Goal: Task Accomplishment & Management: Manage account settings

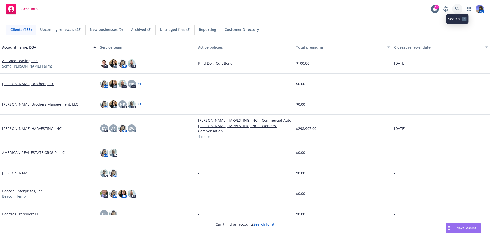
click at [454, 8] on link at bounding box center [457, 9] width 10 height 10
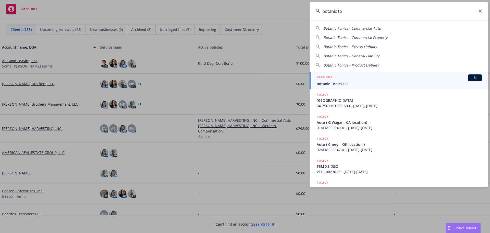
type input "botanic to"
click at [356, 81] on span "Botanic Tonics LLC" at bounding box center [399, 83] width 165 height 5
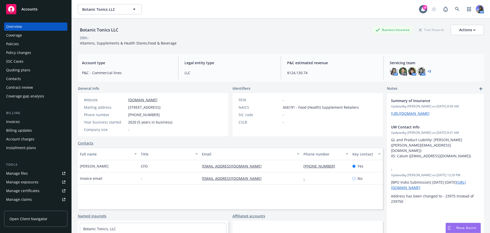
click at [23, 43] on div "Policies" at bounding box center [35, 44] width 59 height 8
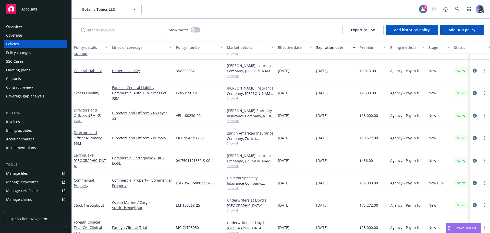
scroll to position [86, 0]
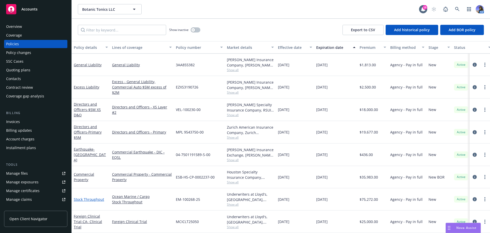
click at [89, 197] on link "Stock Throughput" at bounding box center [89, 199] width 30 height 5
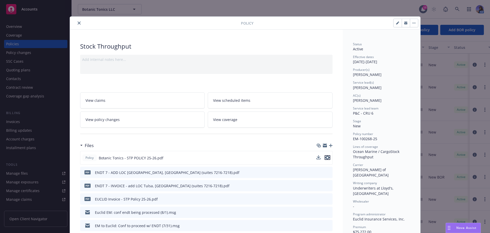
click at [328, 157] on button "preview file" at bounding box center [328, 157] width 6 height 5
click at [76, 25] on button "close" at bounding box center [79, 23] width 6 height 6
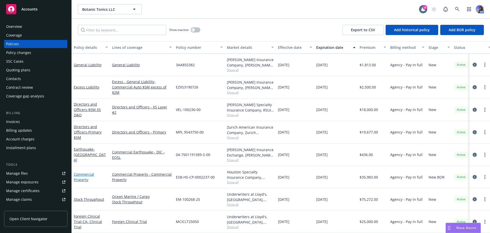
click at [84, 175] on link "Commercial Property" at bounding box center [84, 177] width 20 height 10
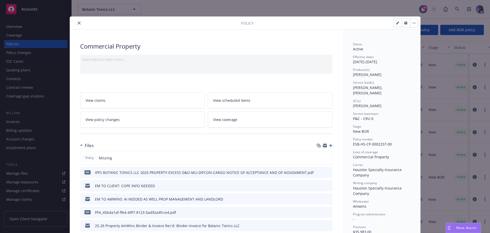
click at [76, 22] on button "close" at bounding box center [79, 23] width 6 height 6
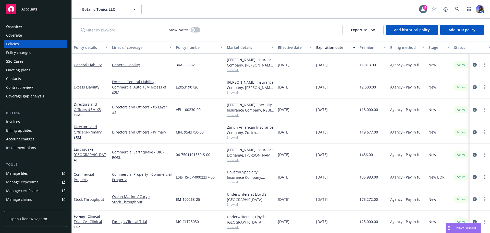
click at [19, 67] on div "Quoting plans" at bounding box center [18, 70] width 24 height 8
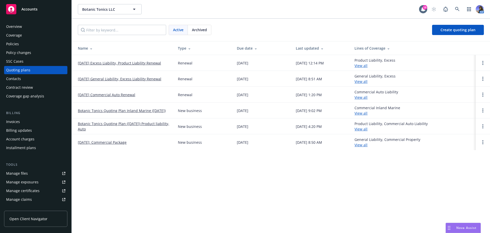
click at [200, 32] on span "Archived" at bounding box center [199, 29] width 15 height 5
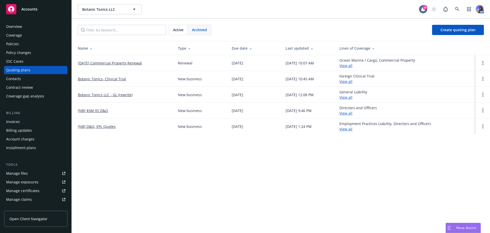
click at [118, 63] on link "07/01/25 Commercial Property Renewal" at bounding box center [110, 62] width 64 height 5
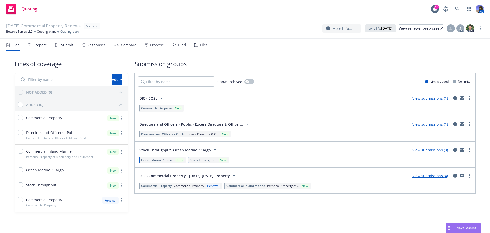
click at [198, 44] on div "Files" at bounding box center [201, 45] width 14 height 12
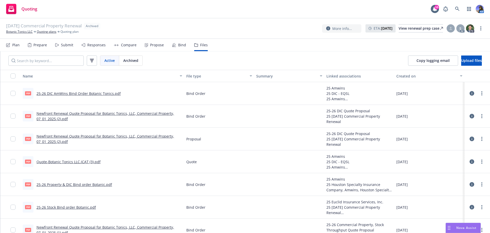
click at [69, 136] on link "Newfront Renewal Quote Proposal for Botanic Tonics, LLC, Commercial Property, 0…" at bounding box center [105, 138] width 138 height 10
click at [52, 162] on link "Quote-Botanic Tonics LLC.ICAT (3).pdf" at bounding box center [68, 161] width 64 height 5
click at [22, 31] on link "Botanic Tonics LLC" at bounding box center [19, 31] width 27 height 5
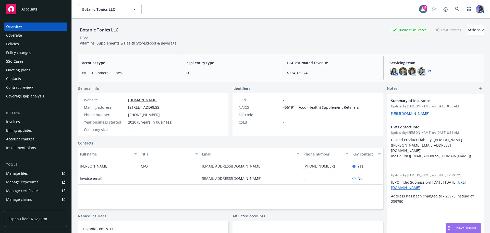
click at [42, 41] on div "Policies" at bounding box center [35, 44] width 59 height 8
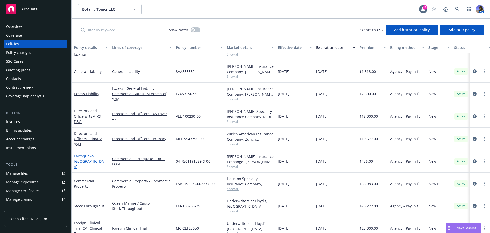
scroll to position [86, 0]
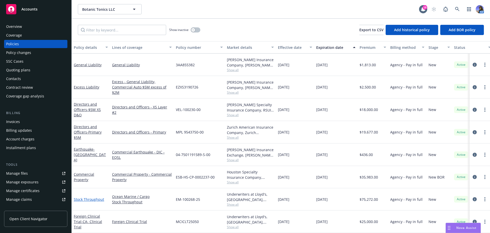
click at [86, 197] on link "Stock Throughput" at bounding box center [89, 199] width 30 height 5
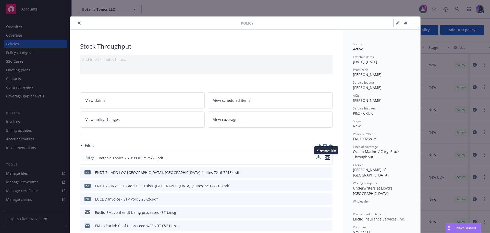
click at [326, 158] on icon "preview file" at bounding box center [327, 157] width 5 height 4
click at [78, 22] on icon "close" at bounding box center [79, 22] width 3 height 3
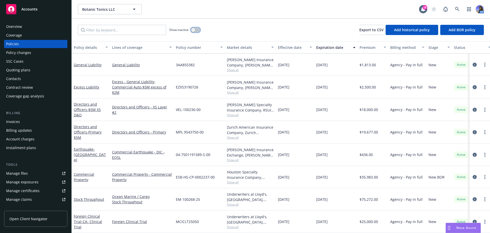
click at [193, 31] on div "button" at bounding box center [193, 30] width 4 height 4
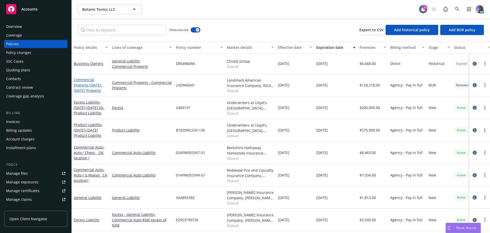
click at [87, 89] on span "- 2024-2025 Property" at bounding box center [88, 87] width 29 height 10
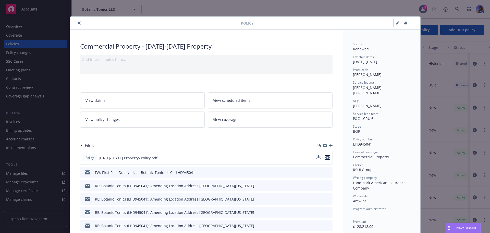
click at [325, 157] on icon "preview file" at bounding box center [327, 157] width 5 height 4
click at [76, 25] on button "close" at bounding box center [79, 23] width 6 height 6
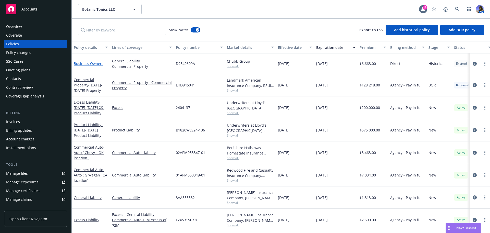
click at [92, 62] on link "Business Owners" at bounding box center [89, 63] width 30 height 5
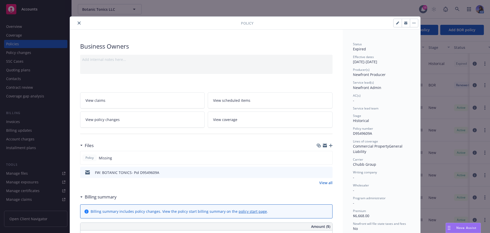
click at [76, 23] on button "close" at bounding box center [79, 23] width 6 height 6
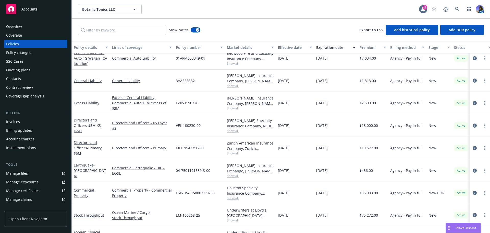
scroll to position [127, 0]
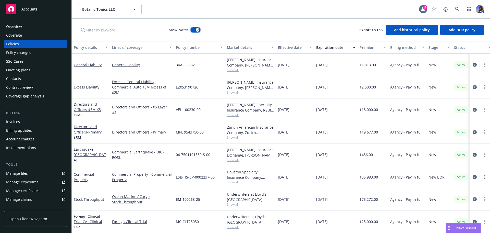
click at [195, 30] on button "button" at bounding box center [196, 29] width 10 height 5
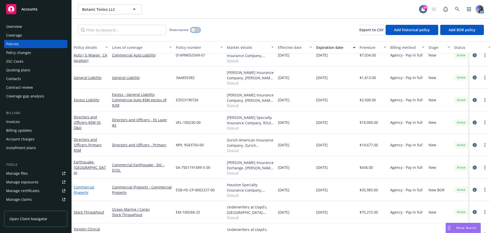
scroll to position [86, 0]
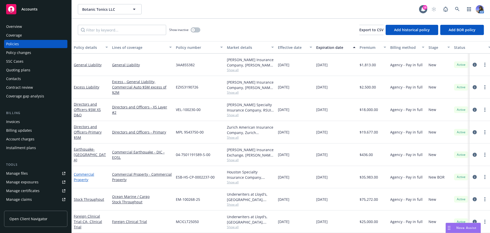
click at [79, 175] on link "Commercial Property" at bounding box center [84, 177] width 20 height 10
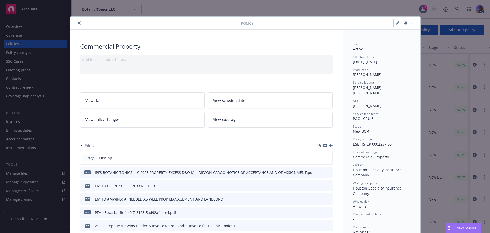
click at [78, 24] on icon "close" at bounding box center [79, 22] width 3 height 3
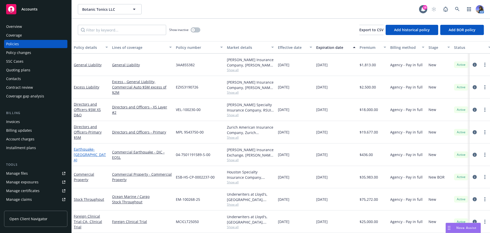
click at [89, 155] on span "- 23975 Park Sorrento, Calabasas, CA 91302" at bounding box center [90, 155] width 32 height 16
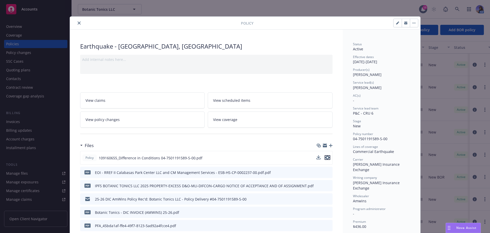
click at [326, 158] on icon "preview file" at bounding box center [327, 157] width 5 height 4
click at [76, 22] on button "close" at bounding box center [79, 23] width 6 height 6
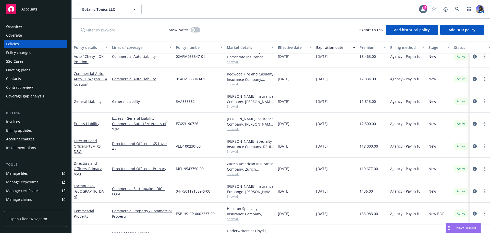
scroll to position [77, 0]
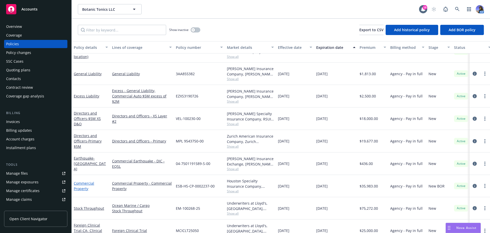
click at [82, 184] on link "Commercial Property" at bounding box center [84, 185] width 20 height 10
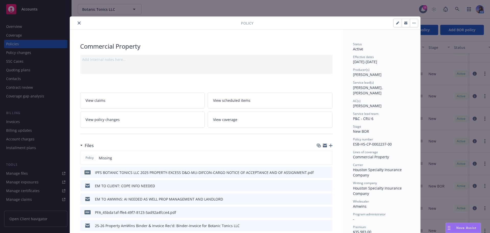
click at [329, 145] on icon "button" at bounding box center [331, 145] width 4 height 4
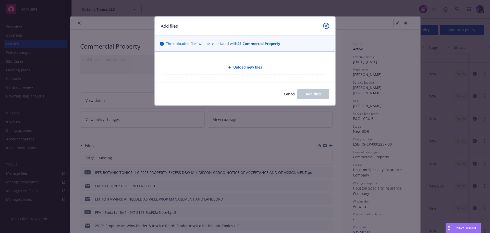
click at [326, 26] on icon "close" at bounding box center [326, 25] width 3 height 3
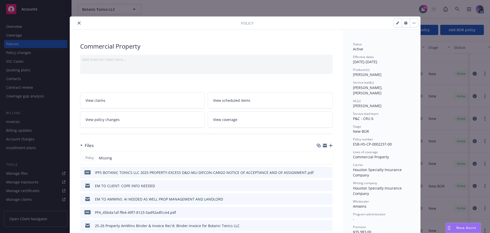
click at [78, 22] on icon "close" at bounding box center [79, 22] width 3 height 3
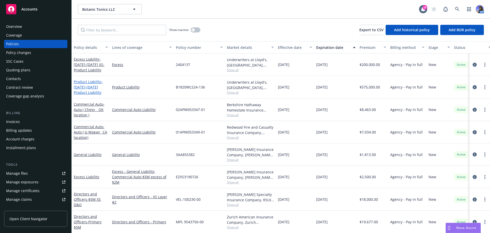
click at [88, 87] on span "- 2024-2025 Product Liability" at bounding box center [88, 87] width 29 height 16
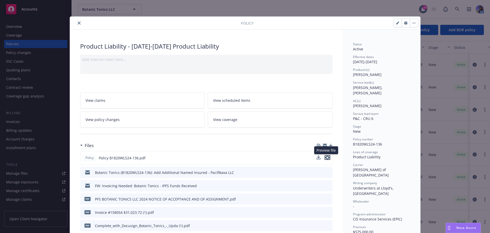
click at [326, 157] on icon "preview file" at bounding box center [327, 157] width 5 height 4
click at [78, 25] on button "close" at bounding box center [79, 23] width 6 height 6
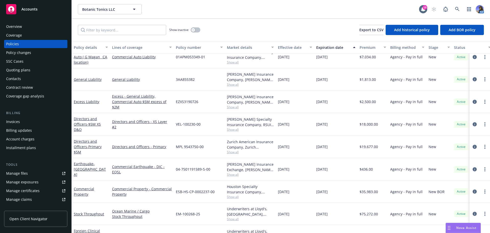
scroll to position [86, 0]
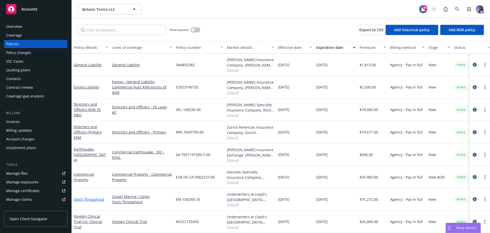
click at [91, 197] on link "Stock Throughput" at bounding box center [89, 199] width 30 height 5
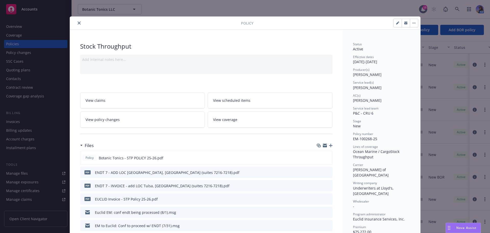
click at [79, 24] on button "close" at bounding box center [79, 23] width 6 height 6
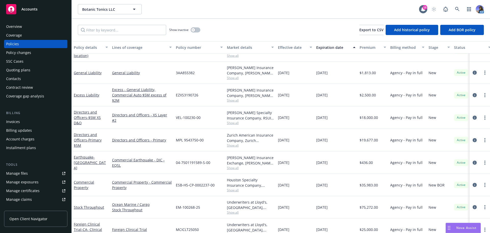
scroll to position [86, 0]
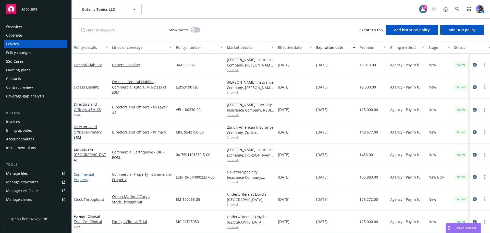
click at [79, 172] on link "Commercial Property" at bounding box center [84, 177] width 20 height 10
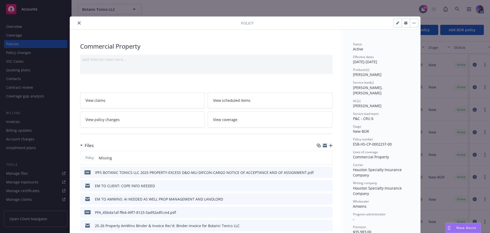
click at [78, 21] on icon "close" at bounding box center [79, 22] width 3 height 3
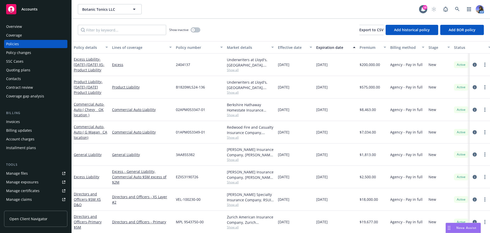
click at [33, 175] on link "Manage files" at bounding box center [35, 173] width 63 height 8
click at [195, 29] on div "button" at bounding box center [193, 30] width 4 height 4
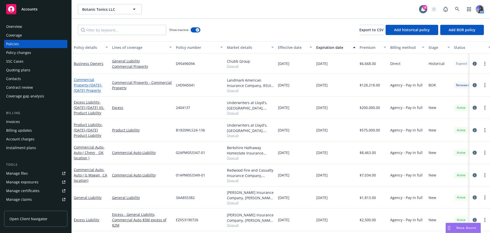
click at [81, 90] on span "- 2024-2025 Property" at bounding box center [88, 87] width 29 height 10
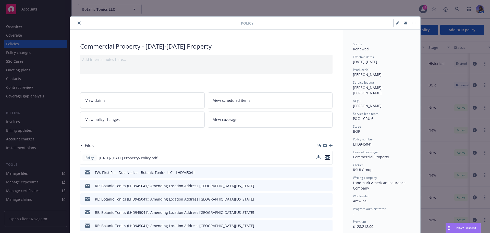
click at [327, 157] on icon "preview file" at bounding box center [327, 157] width 5 height 4
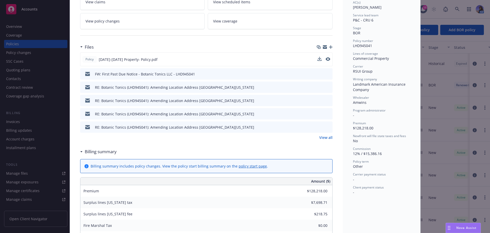
scroll to position [102, 0]
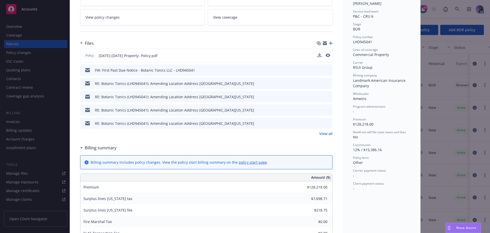
click at [322, 133] on link "View all" at bounding box center [325, 133] width 13 height 5
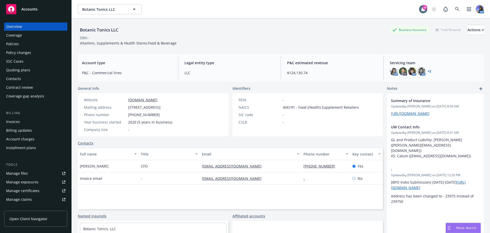
click at [26, 44] on div "Policies" at bounding box center [35, 44] width 59 height 8
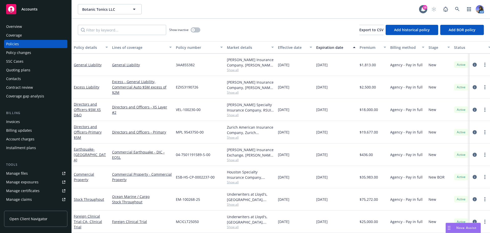
scroll to position [86, 0]
click at [238, 180] on span "Show all" at bounding box center [250, 182] width 47 height 4
click at [190, 12] on div "Botanic Tonics LLC Botanic Tonics LLC" at bounding box center [248, 9] width 341 height 10
click at [20, 74] on div "Quoting plans" at bounding box center [18, 70] width 24 height 8
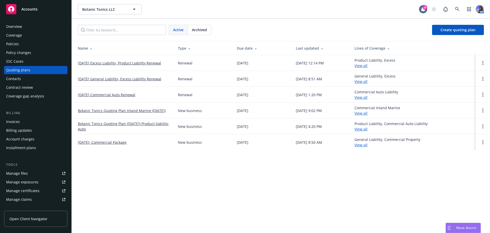
click at [113, 110] on link "Botanic Tonics Quoting Plan Inland Marine ([DATE])" at bounding box center [122, 110] width 88 height 5
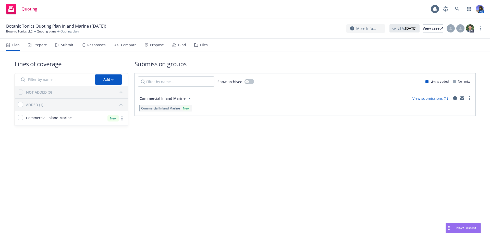
click at [204, 47] on div "Files" at bounding box center [204, 45] width 8 height 4
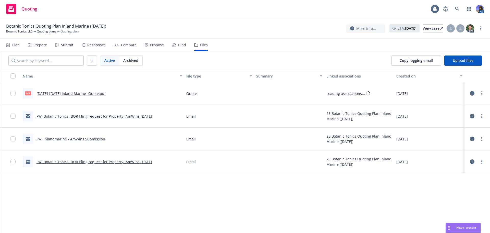
click at [64, 94] on link "[DATE]-[DATE] Inland Marine- Quote.pdf" at bounding box center [70, 93] width 69 height 5
click at [72, 116] on link "FW: Botanic Tonics- BOR filing request for Property- AmWins [DATE]" at bounding box center [94, 116] width 116 height 5
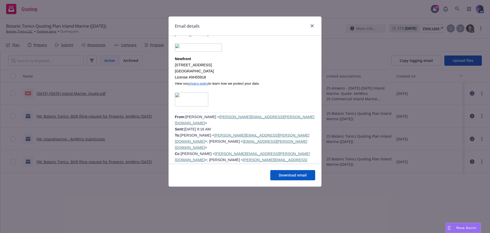
scroll to position [485, 0]
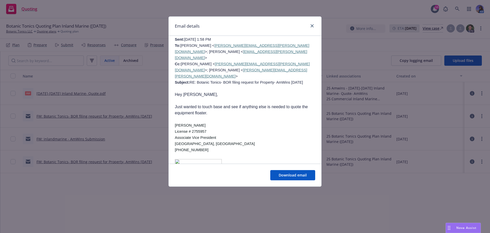
click at [273, 30] on div "Email details" at bounding box center [245, 26] width 153 height 19
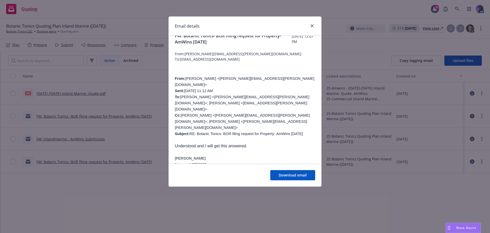
scroll to position [0, 0]
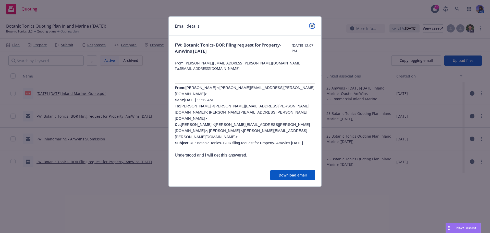
click at [311, 26] on icon "close" at bounding box center [312, 25] width 3 height 3
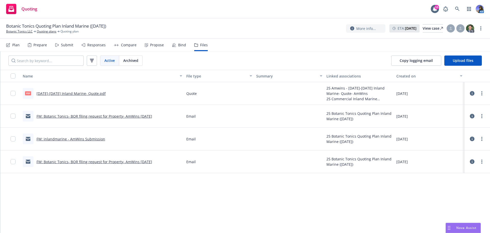
click at [75, 118] on div "FW: Botanic Tonics- BOR filing request for Property- AmWins [DATE]" at bounding box center [94, 115] width 116 height 5
click at [73, 118] on link "FW: Botanic Tonics- BOR filing request for Property- AmWins 7-1-24" at bounding box center [94, 116] width 116 height 5
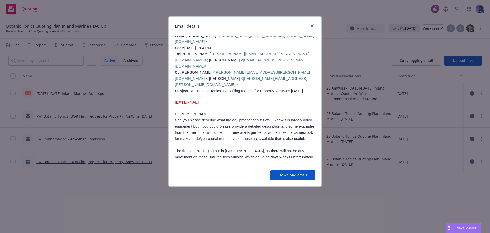
scroll to position [179, 0]
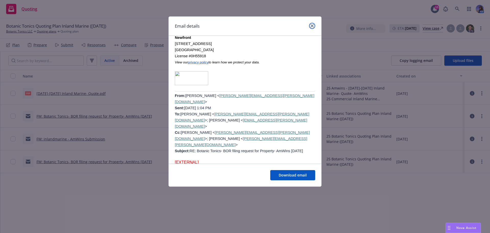
click at [311, 25] on icon "close" at bounding box center [312, 25] width 3 height 3
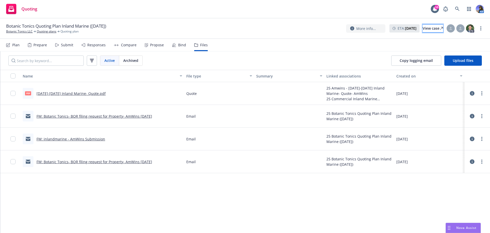
click at [423, 31] on div "View case" at bounding box center [433, 29] width 20 height 8
click at [89, 160] on link "FW: Botanic Tonics- BOR filing request for Property- AmWins 7-1-24" at bounding box center [94, 161] width 116 height 5
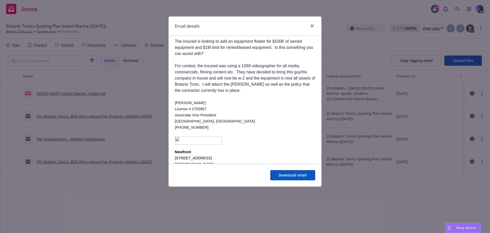
scroll to position [587, 0]
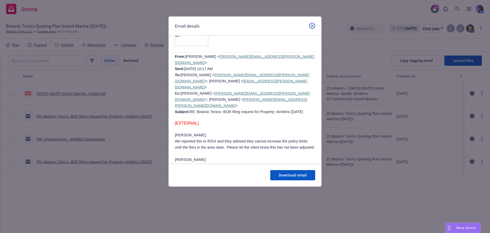
click at [311, 27] on link "close" at bounding box center [312, 26] width 6 height 6
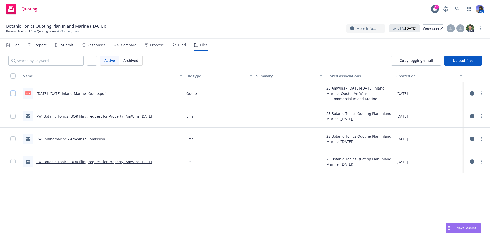
click at [13, 94] on input "checkbox" at bounding box center [12, 93] width 5 height 5
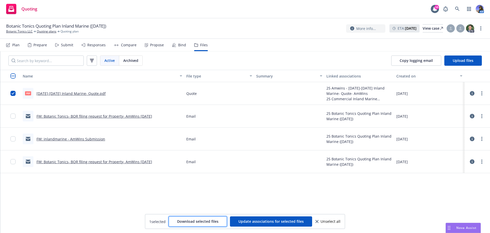
click at [191, 225] on button "Download selected files" at bounding box center [198, 221] width 58 height 10
click at [454, 10] on link at bounding box center [457, 9] width 10 height 10
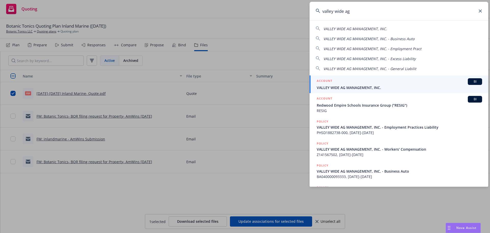
type input "valley wide ag"
click at [408, 82] on div "ACCOUNT BI" at bounding box center [399, 81] width 165 height 7
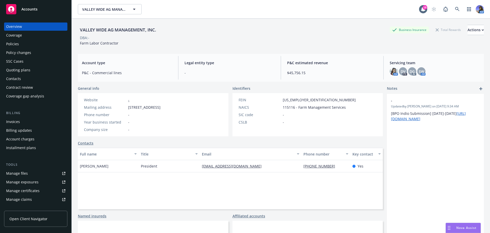
click at [83, 143] on link "Contacts" at bounding box center [86, 142] width 16 height 5
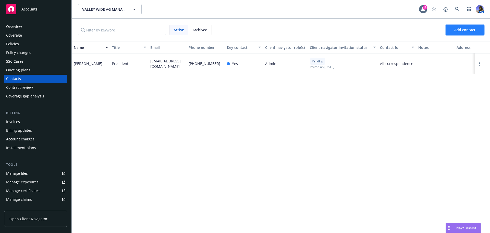
click at [458, 33] on button "Add contact" at bounding box center [465, 30] width 38 height 10
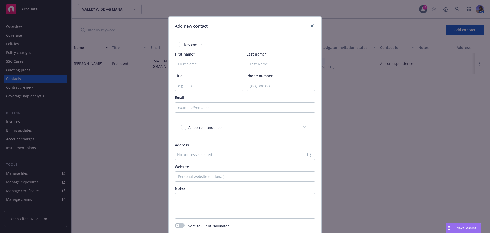
click at [189, 68] on input "First name*" at bounding box center [209, 64] width 69 height 10
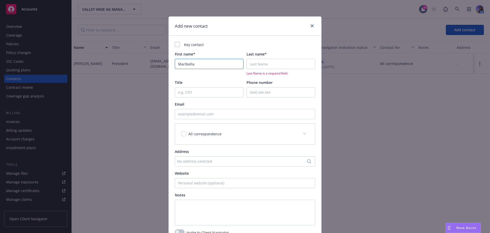
type input "Maribella"
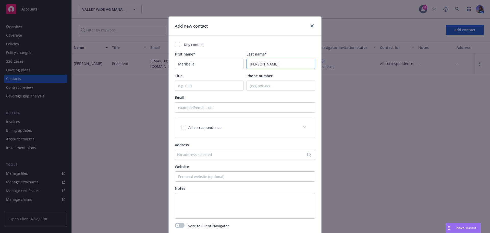
type input "[PERSON_NAME]"
click at [247, 87] on input "Phone number" at bounding box center [281, 85] width 69 height 10
click at [240, 97] on div "Email" at bounding box center [245, 97] width 140 height 5
click at [253, 86] on input "5595533164" at bounding box center [281, 85] width 69 height 10
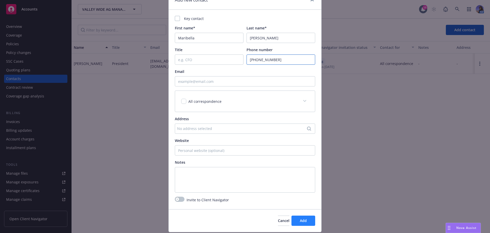
scroll to position [42, 0]
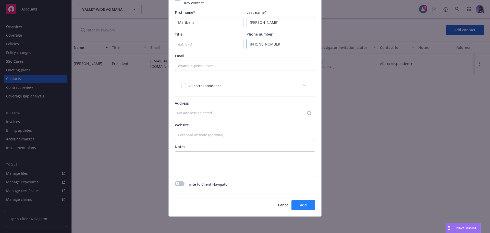
type input "[PHONE_NUMBER]"
click at [297, 203] on button "Add" at bounding box center [303, 205] width 24 height 10
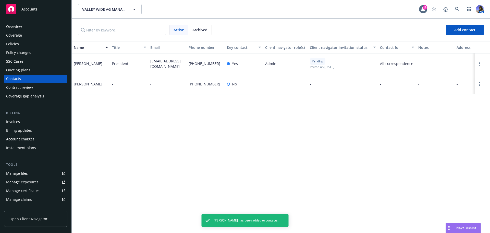
click at [13, 28] on div "Overview" at bounding box center [14, 26] width 16 height 8
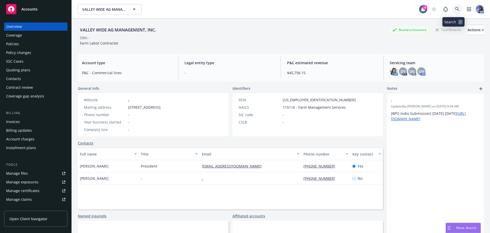
click at [455, 8] on icon at bounding box center [457, 9] width 5 height 5
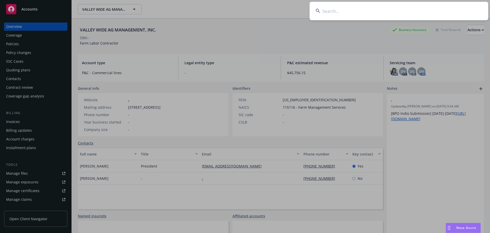
type input "o"
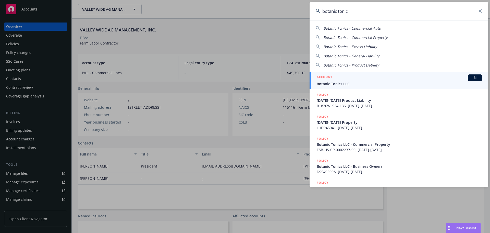
type input "botanic tonic"
click at [344, 76] on div "ACCOUNT BI" at bounding box center [399, 77] width 165 height 7
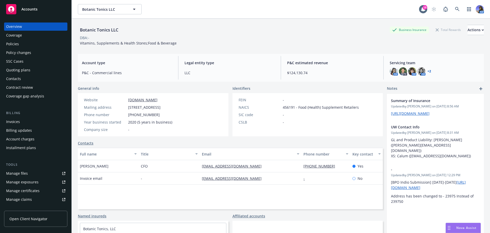
click at [30, 46] on div "Policies" at bounding box center [35, 44] width 59 height 8
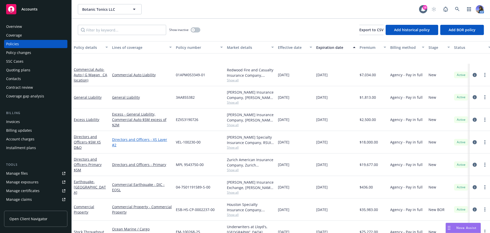
scroll to position [86, 0]
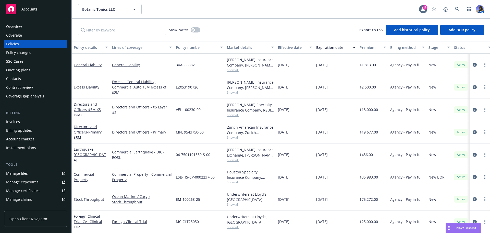
click at [228, 180] on span "Show all" at bounding box center [250, 182] width 47 height 4
click at [85, 178] on link "Commercial Property" at bounding box center [84, 177] width 20 height 10
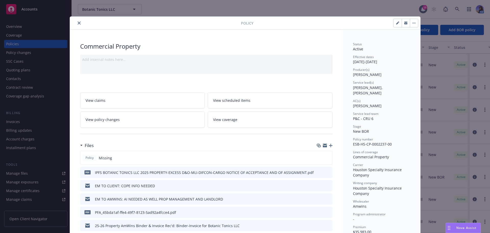
scroll to position [77, 0]
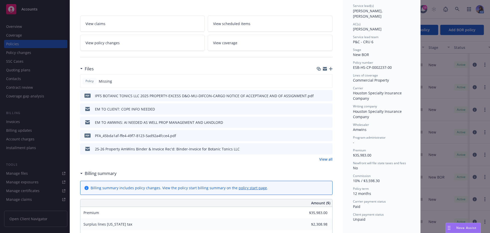
click at [324, 160] on link "View all" at bounding box center [325, 158] width 13 height 5
